Goal: Task Accomplishment & Management: Complete application form

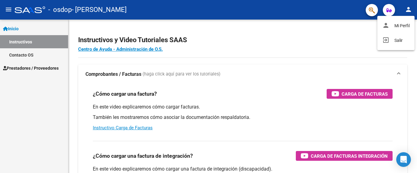
click at [298, 52] on div at bounding box center [208, 86] width 417 height 173
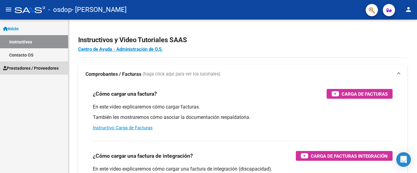
click at [24, 67] on span "Prestadores / Proveedores" at bounding box center [31, 68] width 56 height 7
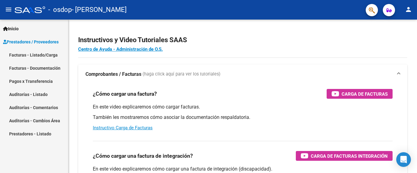
click at [45, 65] on link "Facturas - Documentación" at bounding box center [34, 67] width 68 height 13
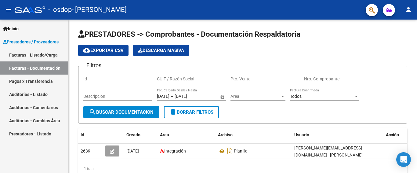
click at [44, 53] on link "Facturas - Listado/Carga" at bounding box center [34, 54] width 68 height 13
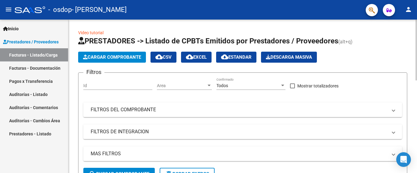
click at [87, 70] on h3 "Filtros" at bounding box center [93, 72] width 21 height 9
click at [115, 58] on span "Cargar Comprobante" at bounding box center [112, 56] width 58 height 5
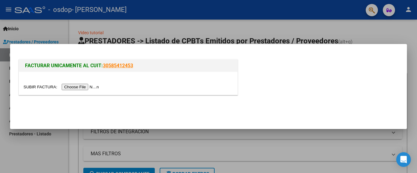
click at [88, 86] on input "file" at bounding box center [61, 87] width 77 height 6
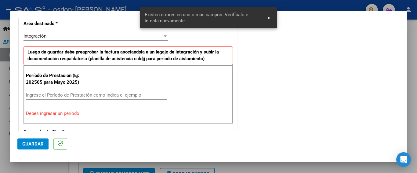
scroll to position [145, 0]
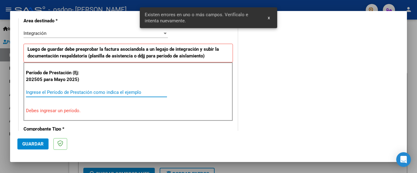
click at [91, 94] on input "Ingrese el Período de Prestación como indica el ejemplo" at bounding box center [96, 91] width 141 height 5
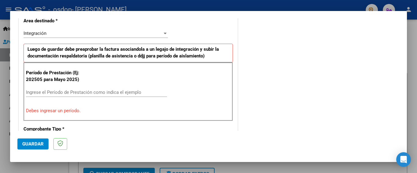
click at [90, 91] on input "Ingrese el Período de Prestación como indica el ejemplo" at bounding box center [96, 91] width 141 height 5
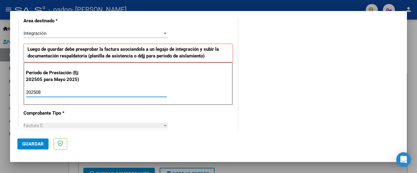
type input "202508"
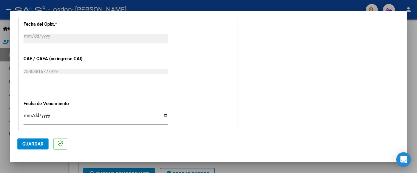
scroll to position [359, 0]
click at [163, 114] on input "Ingresar la fecha" at bounding box center [95, 117] width 144 height 10
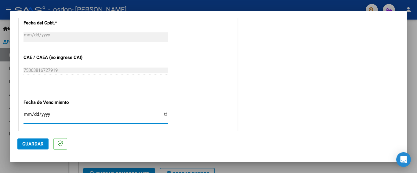
type input "2025-09-04"
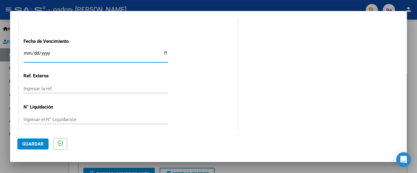
scroll to position [425, 0]
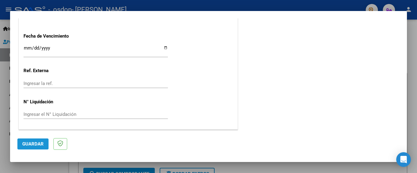
click at [40, 144] on span "Guardar" at bounding box center [32, 143] width 21 height 5
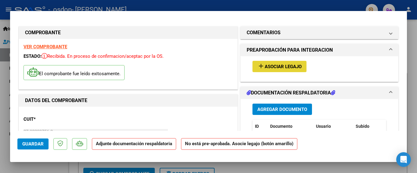
click at [287, 67] on span "Asociar Legajo" at bounding box center [283, 66] width 37 height 5
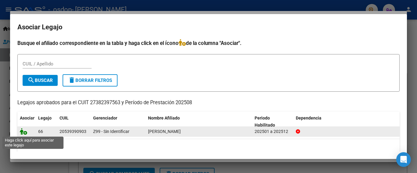
click at [24, 132] on icon at bounding box center [23, 131] width 7 height 7
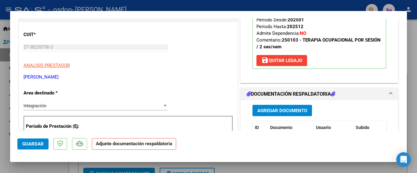
scroll to position [122, 0]
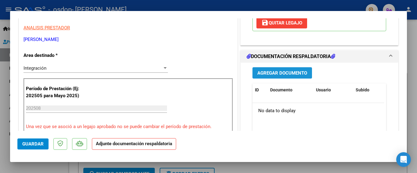
click at [293, 76] on span "Agregar Documento" at bounding box center [282, 72] width 50 height 5
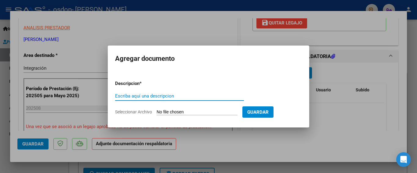
click at [143, 93] on input "Escriba aquí una descripcion" at bounding box center [179, 95] width 129 height 5
click at [142, 97] on input "Escriba aquí una descripcion" at bounding box center [179, 95] width 129 height 5
type input "Planilla"
click at [192, 112] on input "Seleccionar Archivo" at bounding box center [197, 112] width 81 height 6
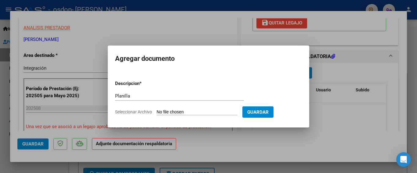
type input "C:\fakepath\Planilla agosto Baltazar Moran Chavez.pdf"
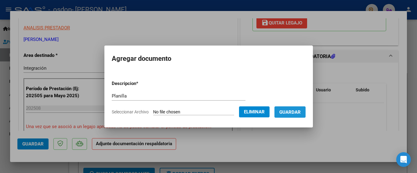
click at [295, 111] on span "Guardar" at bounding box center [289, 111] width 21 height 5
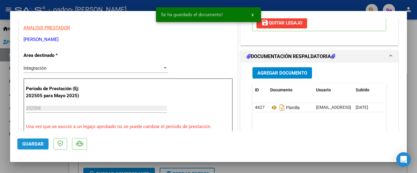
click at [38, 142] on span "Guardar" at bounding box center [32, 143] width 21 height 5
